Goal: Task Accomplishment & Management: Manage account settings

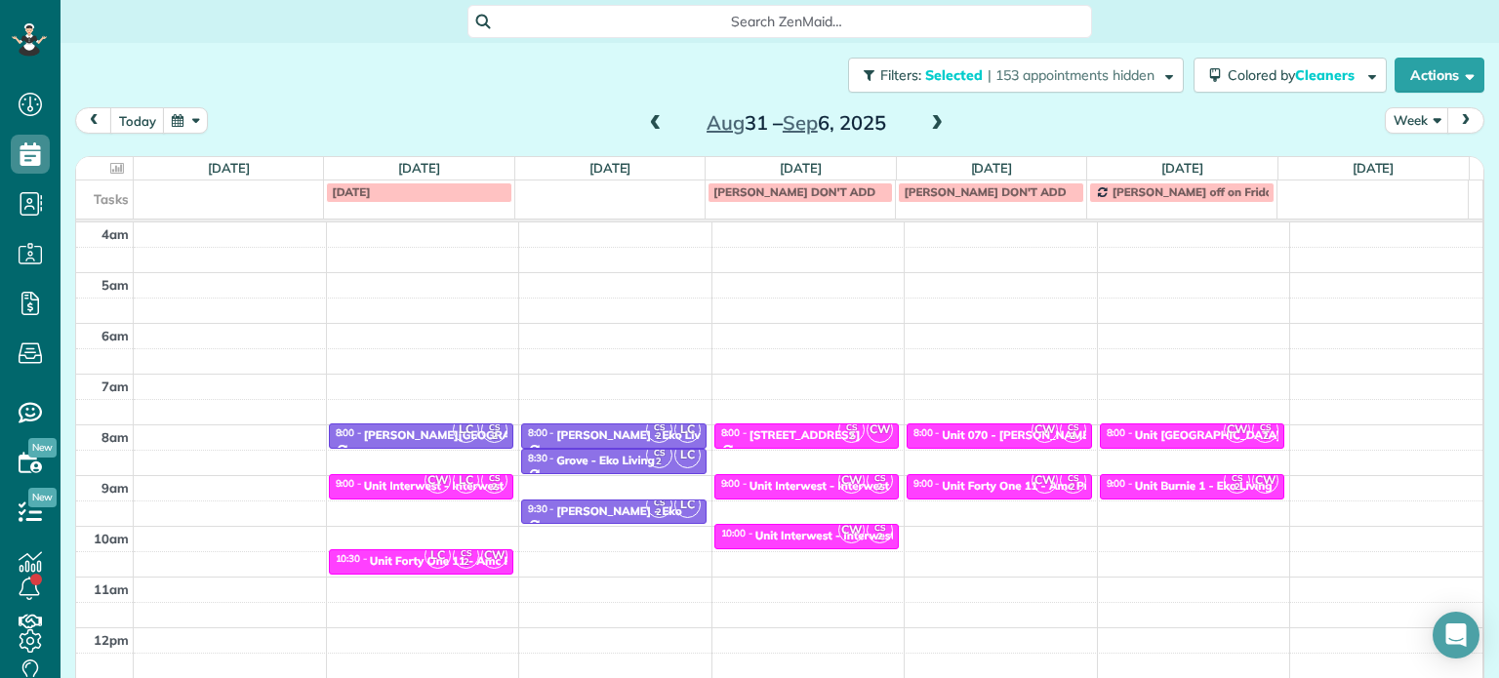
scroll to position [152, 0]
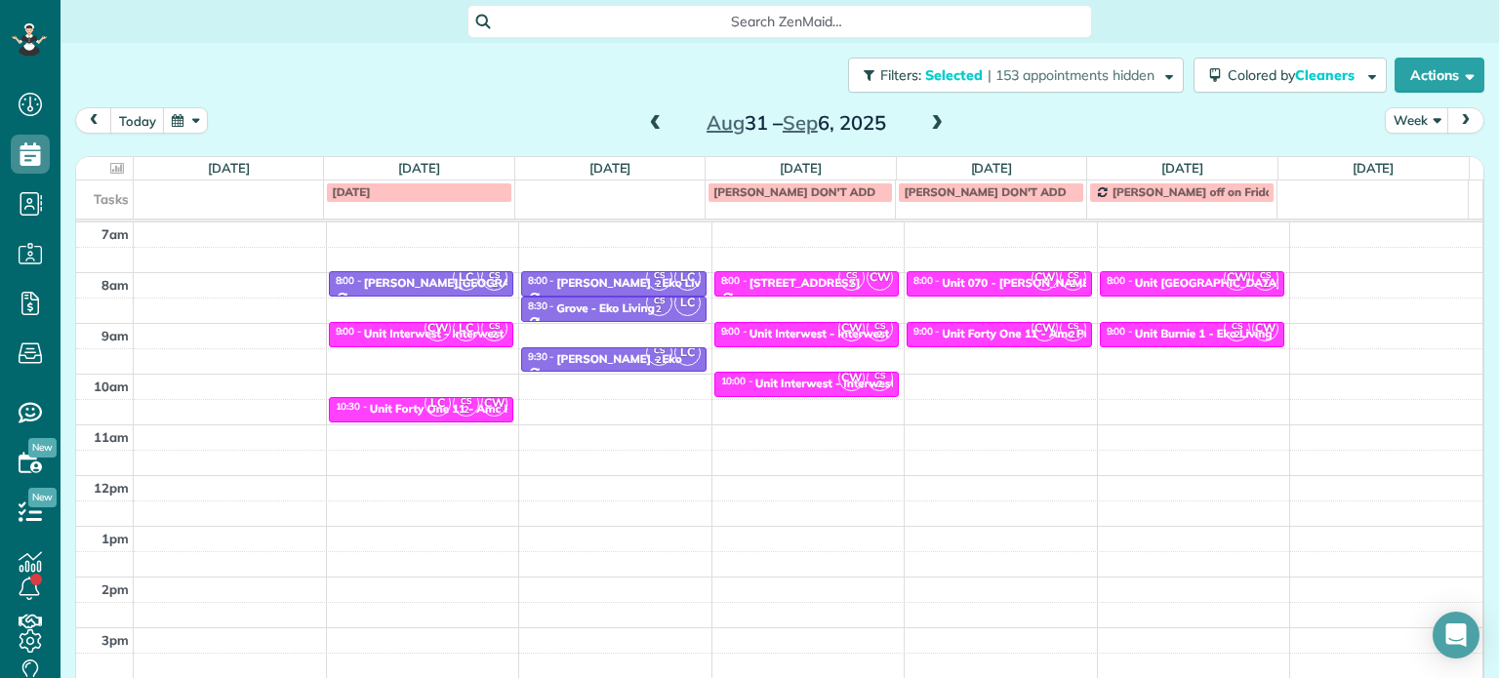
click at [1125, 97] on div "Filters: Selected | 153 appointments hidden Colored by Cleaners Color by Cleane…" at bounding box center [779, 75] width 1438 height 64
click at [1125, 81] on span "| 153 appointments hidden" at bounding box center [1070, 75] width 167 height 18
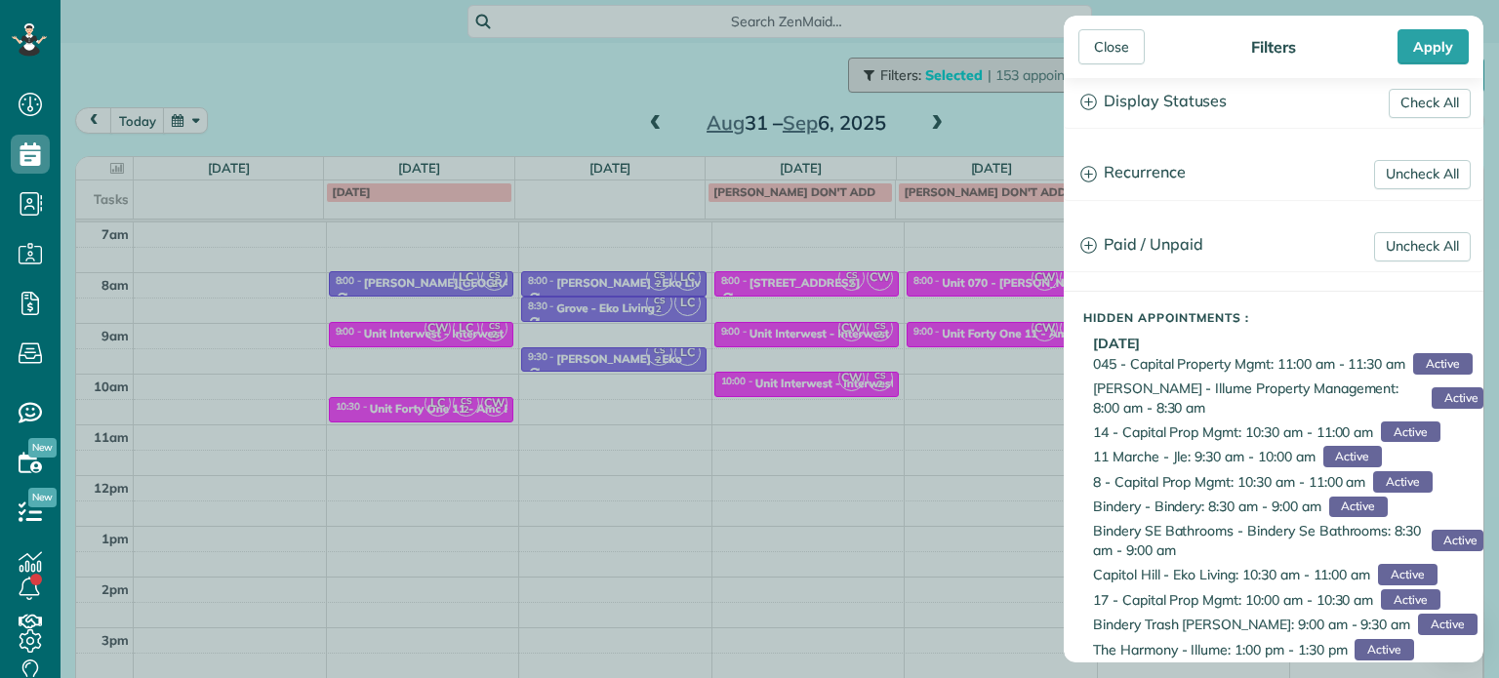
scroll to position [0, 0]
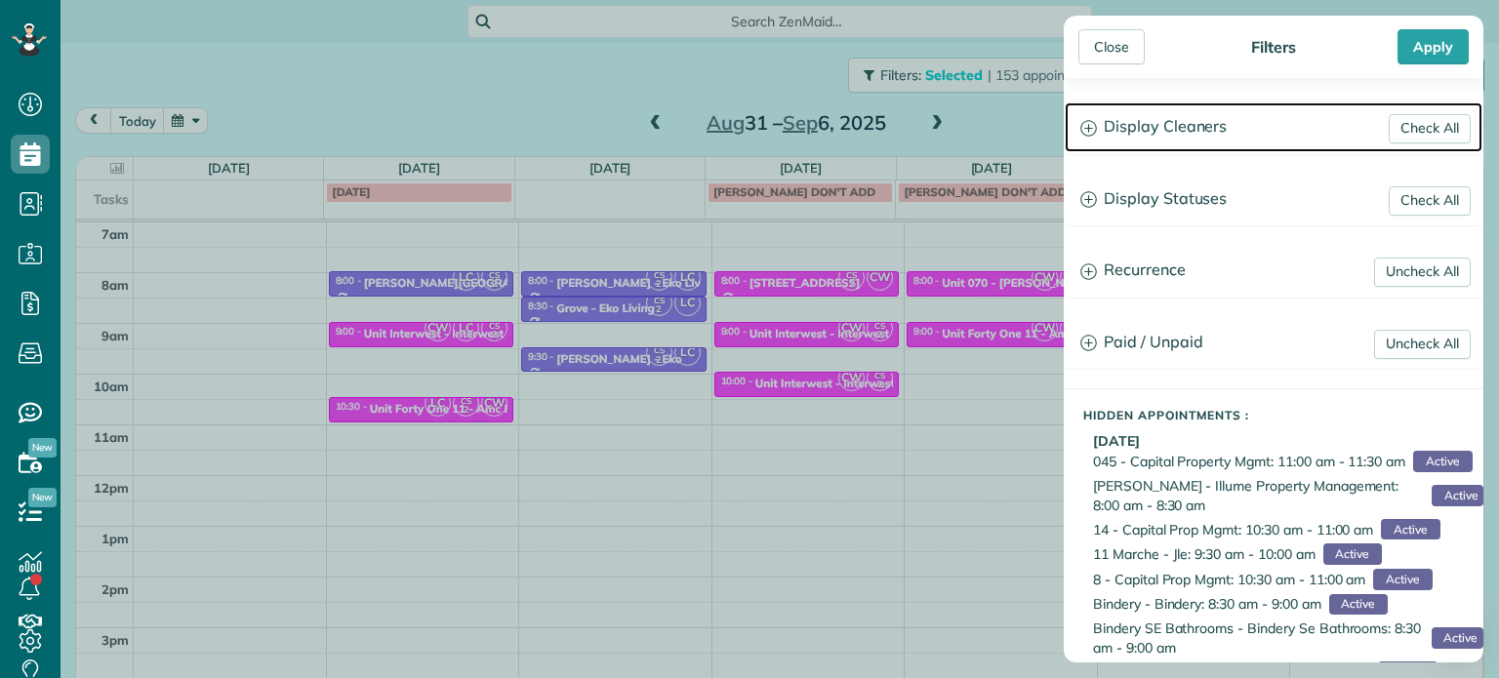
click at [1173, 144] on h3 "Display Cleaners" at bounding box center [1273, 127] width 418 height 50
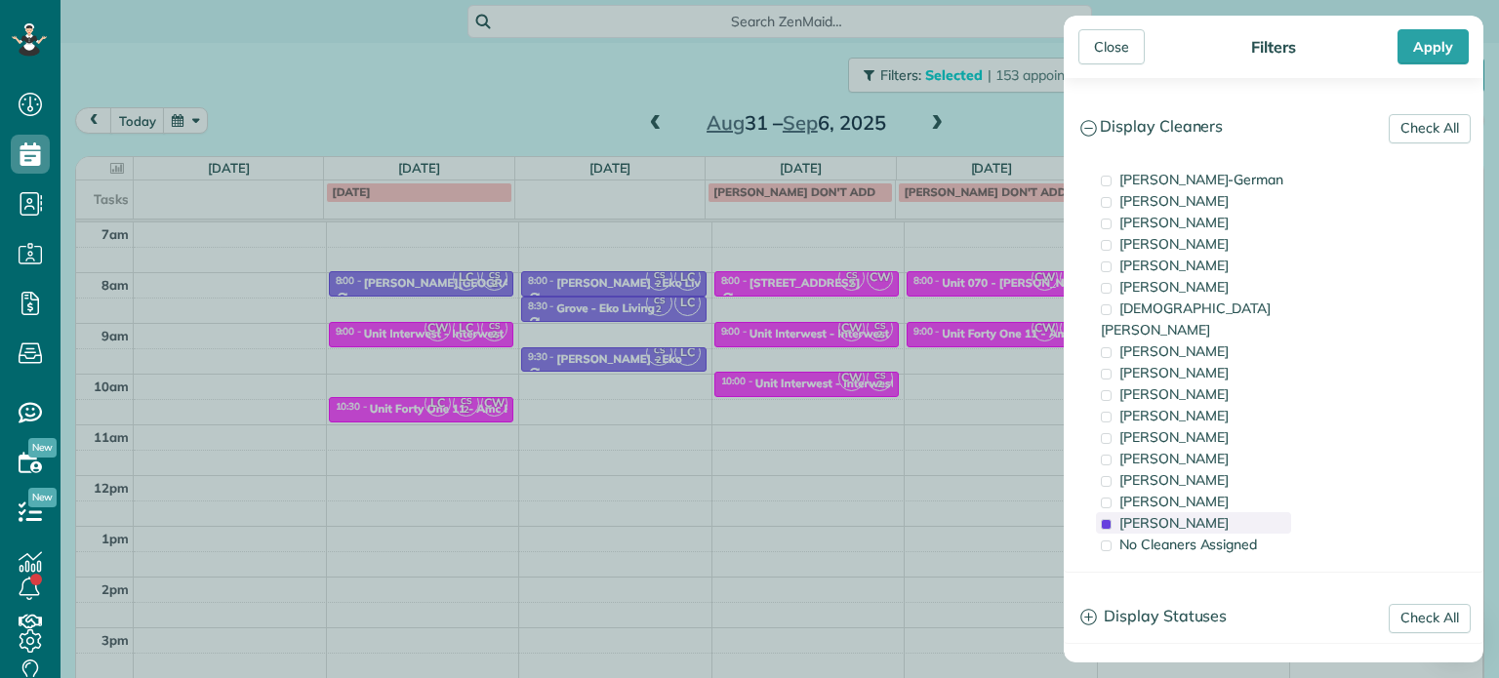
click at [1194, 514] on span "[PERSON_NAME]" at bounding box center [1173, 523] width 109 height 18
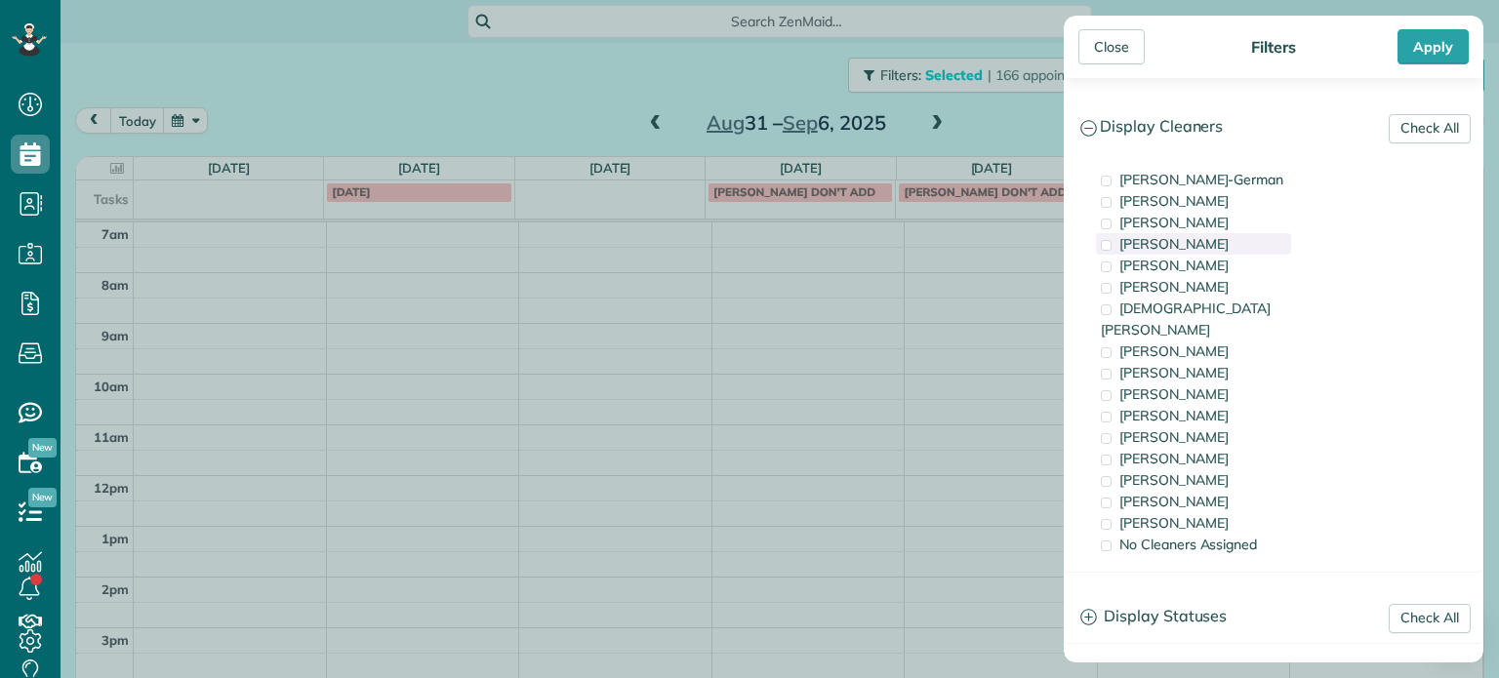
click at [1199, 248] on div "[PERSON_NAME]" at bounding box center [1193, 243] width 195 height 21
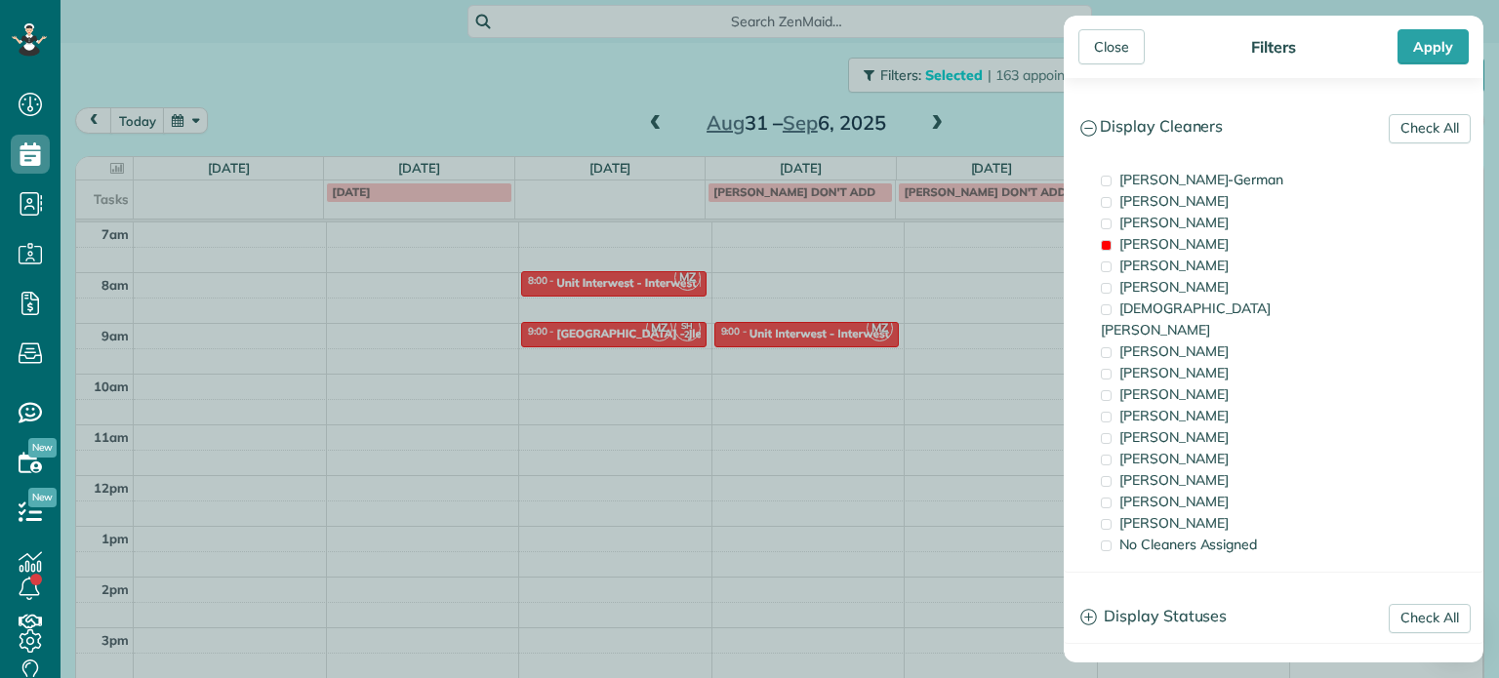
click at [642, 334] on div "Close Filters Apply Check All Display Cleaners [PERSON_NAME]-German [PERSON_NAM…" at bounding box center [749, 339] width 1499 height 678
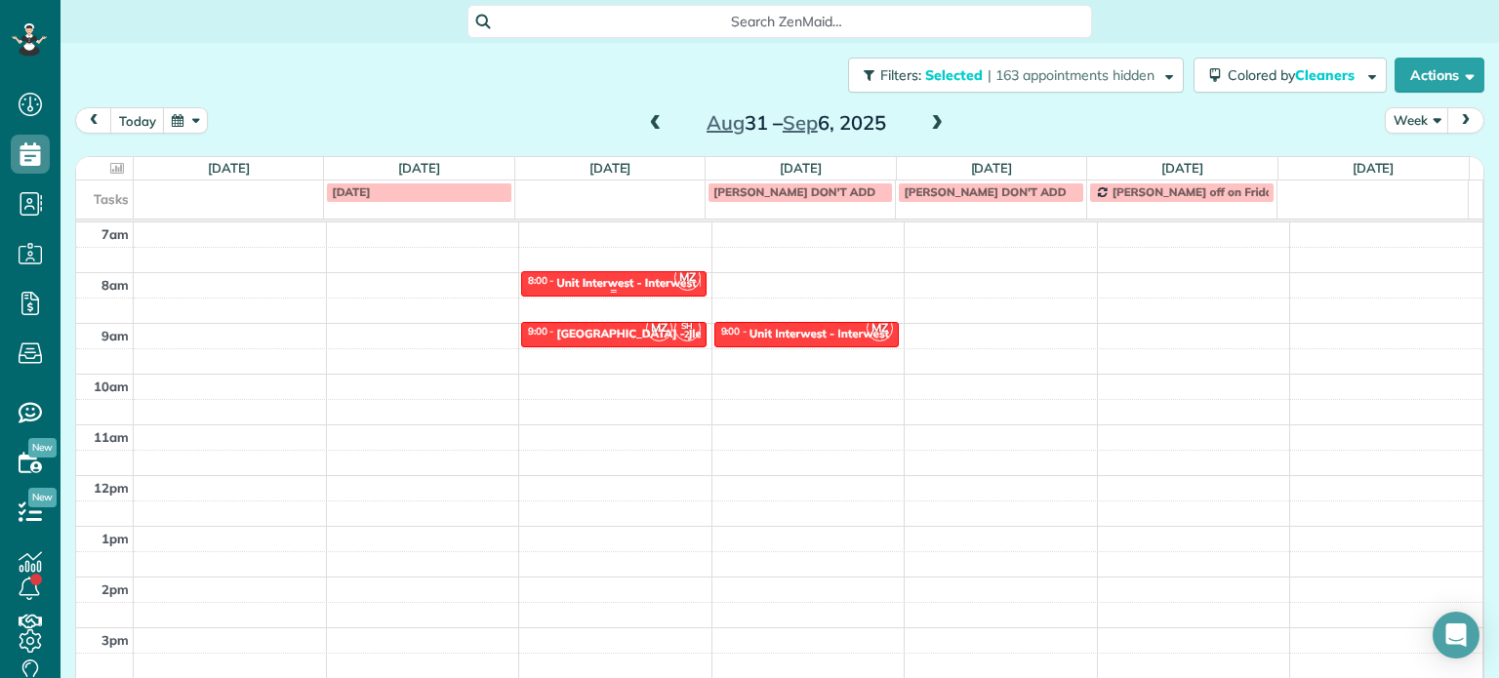
click at [607, 284] on div "Unit Interwest - Interwest Properties" at bounding box center [655, 283] width 199 height 14
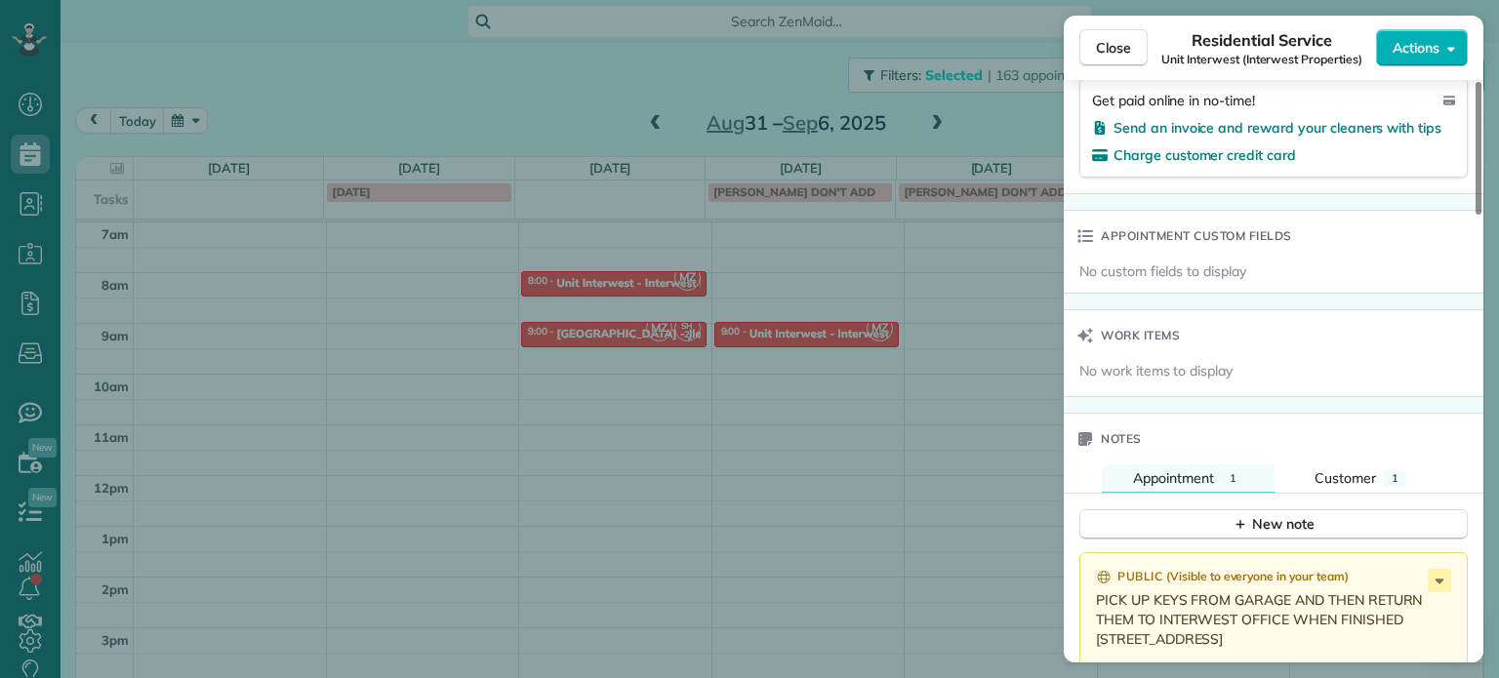
scroll to position [1577, 0]
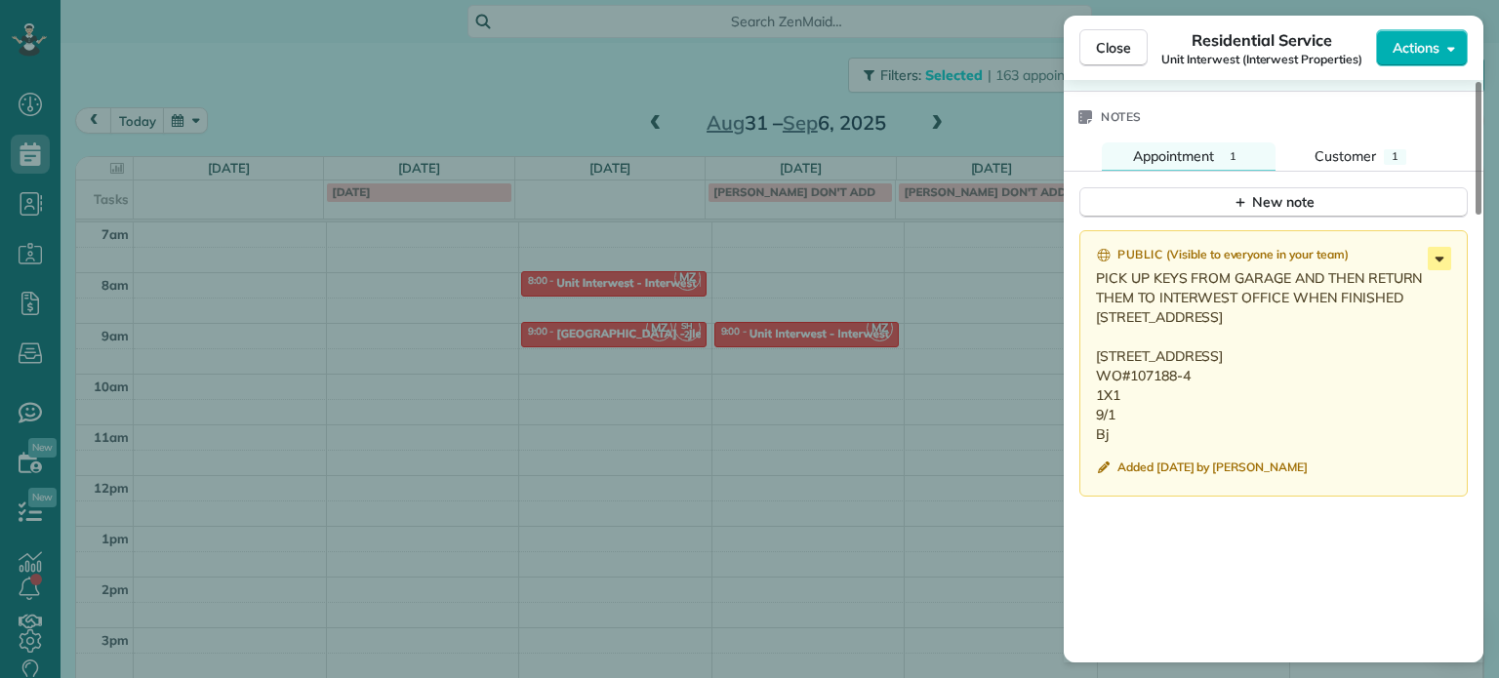
click at [1431, 268] on icon at bounding box center [1438, 258] width 23 height 23
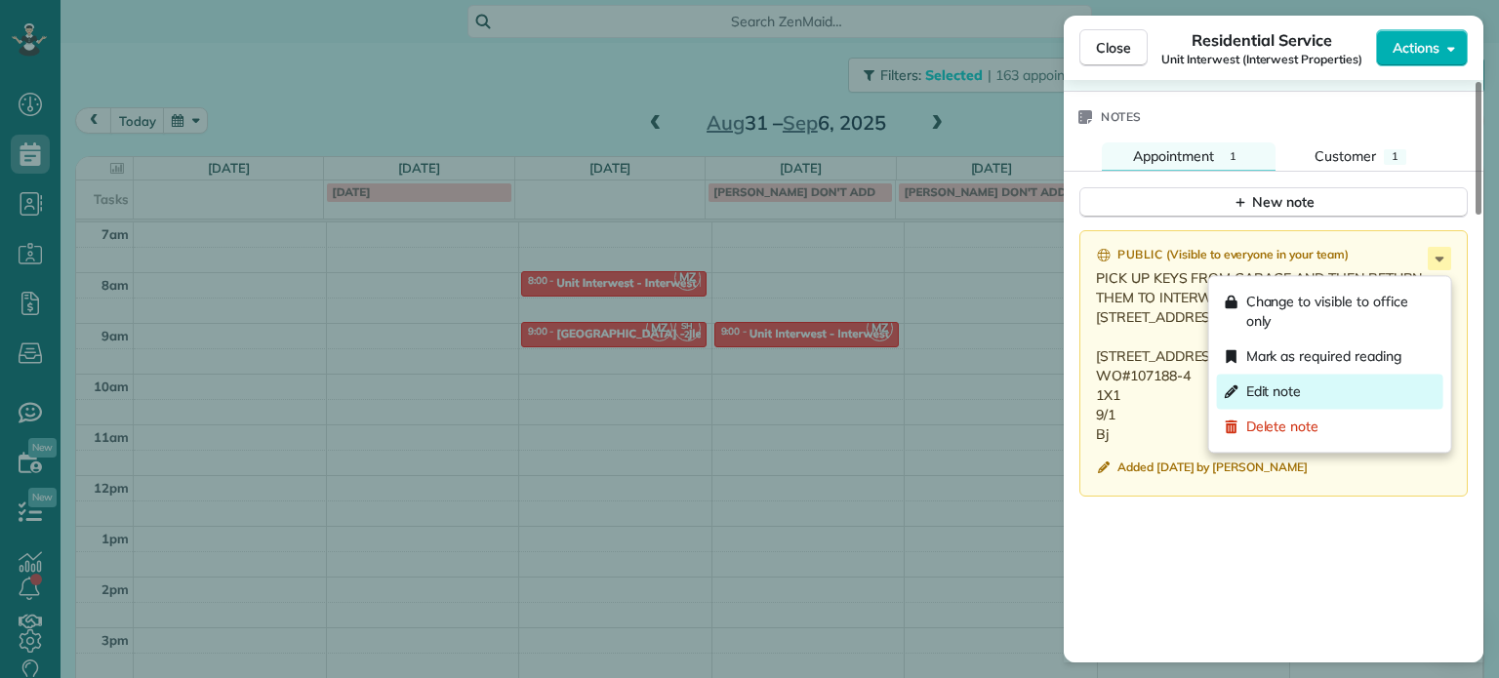
click at [1304, 381] on div "Edit note" at bounding box center [1330, 391] width 226 height 35
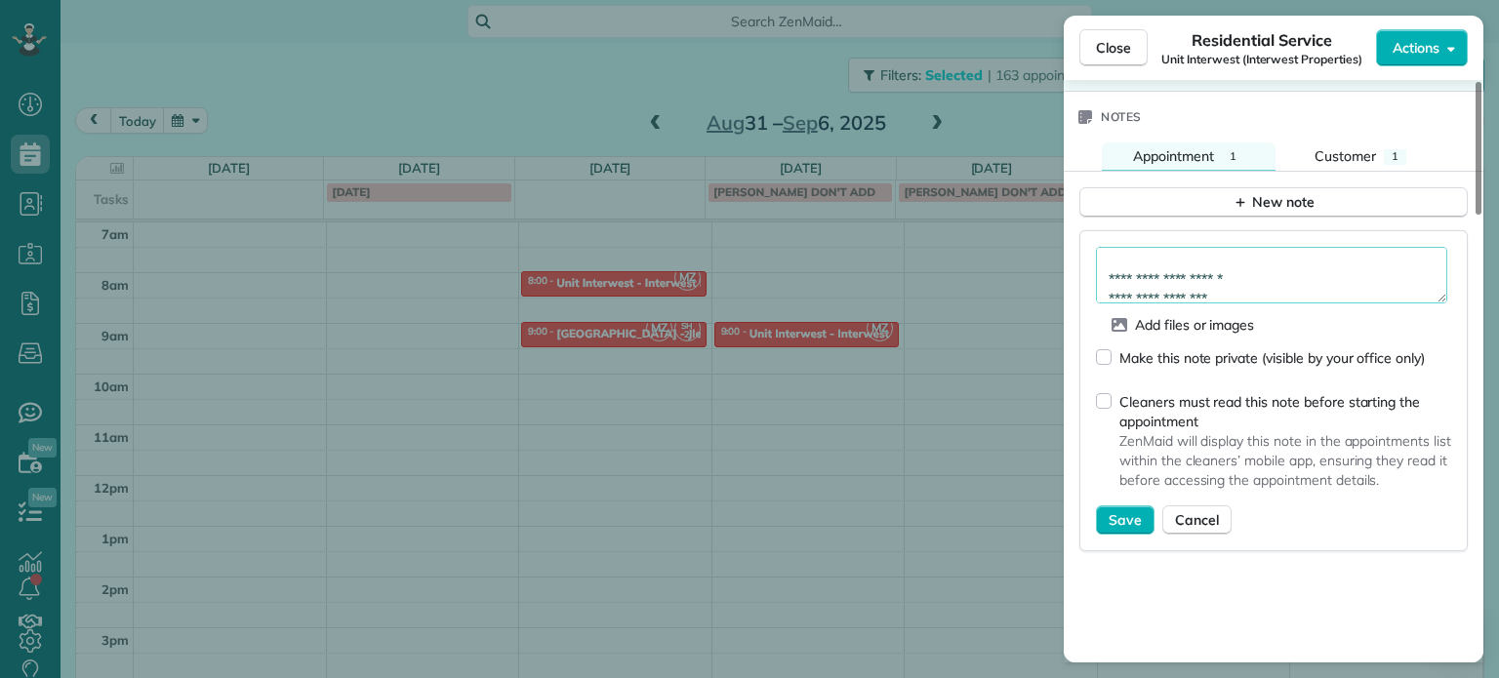
scroll to position [0, 0]
drag, startPoint x: 1319, startPoint y: 307, endPoint x: 1213, endPoint y: 242, distance: 124.8
click at [1213, 242] on div "**********" at bounding box center [1273, 390] width 388 height 321
click at [1224, 284] on textarea "**********" at bounding box center [1271, 275] width 351 height 57
click at [1322, 302] on textarea "**********" at bounding box center [1271, 275] width 351 height 57
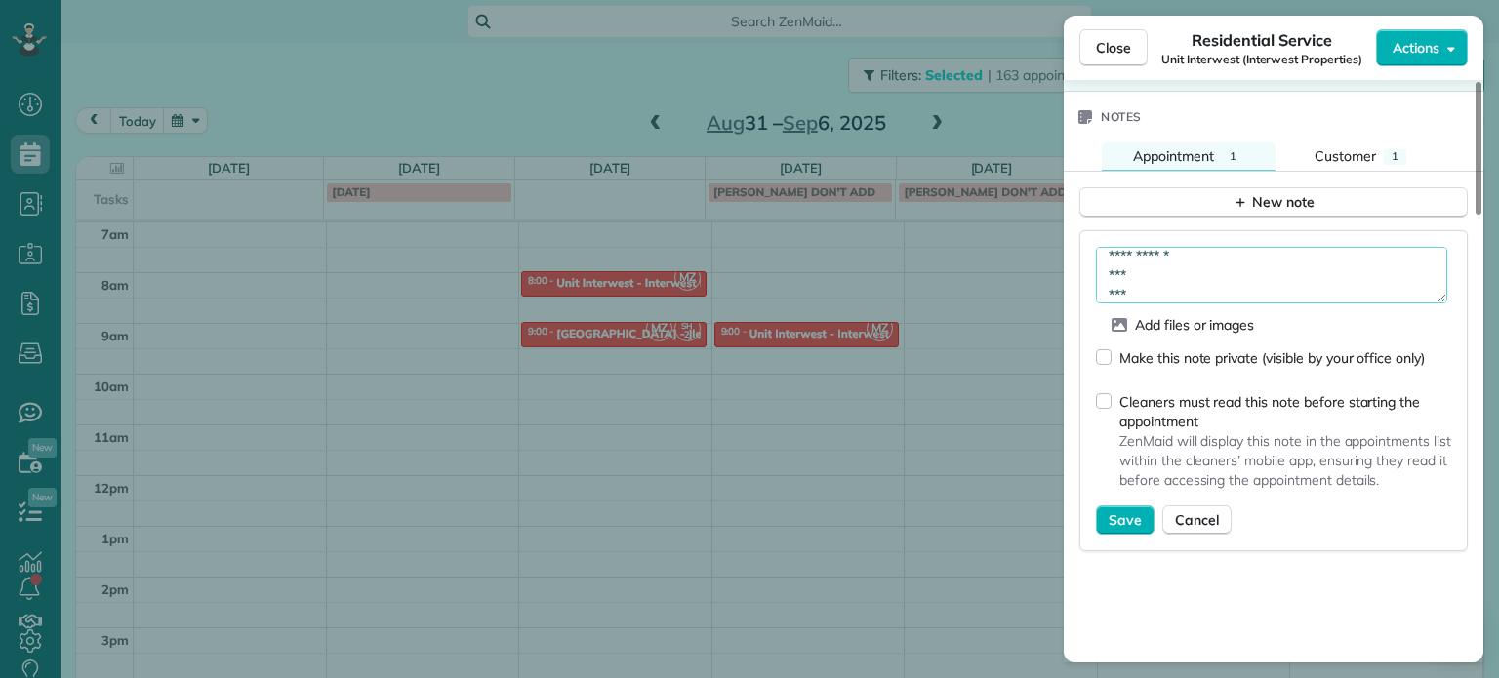
scroll to position [107, 0]
type textarea "**********"
click at [1120, 530] on span "Save" at bounding box center [1124, 520] width 33 height 20
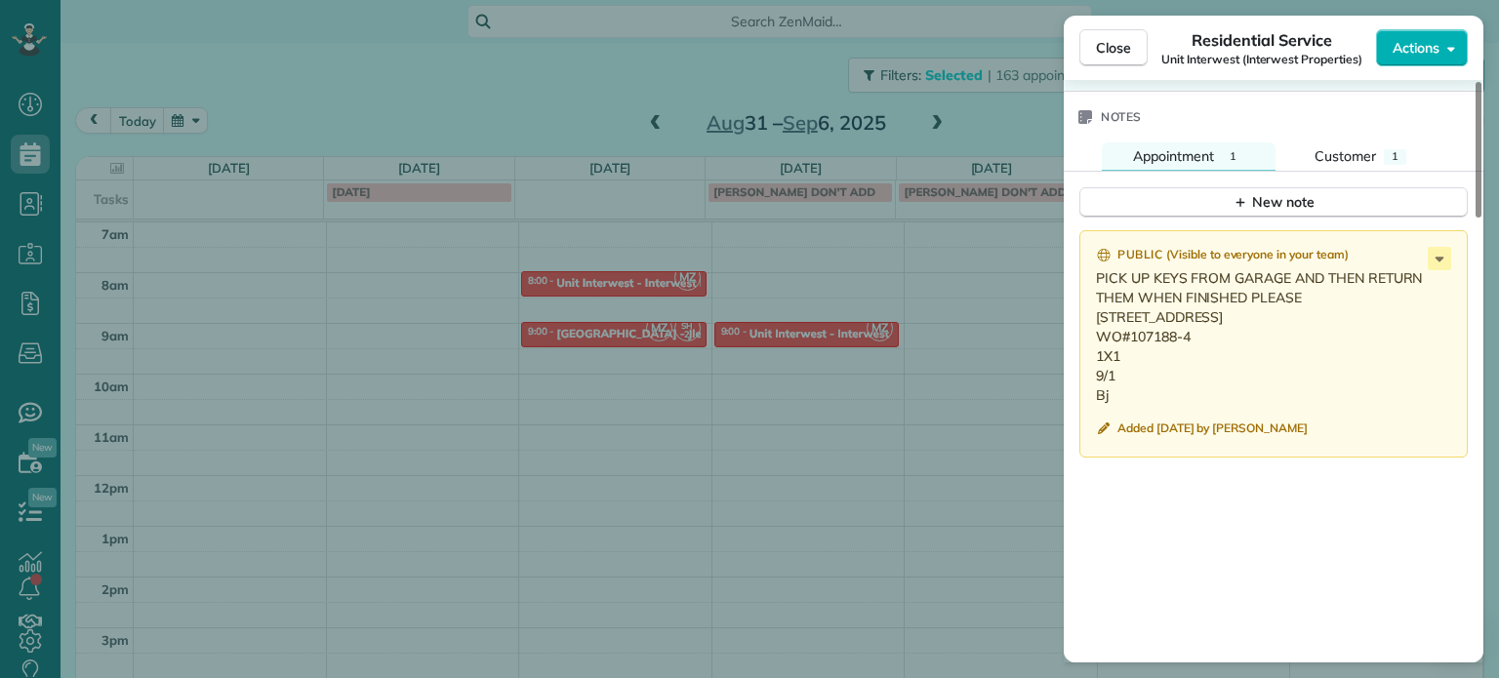
drag, startPoint x: 1214, startPoint y: 316, endPoint x: 1094, endPoint y: 323, distance: 120.2
click at [1092, 321] on div "Public ( Visible to everyone in your team ) PICK UP KEYS FROM GARAGE AND THEN R…" at bounding box center [1273, 343] width 388 height 227
